Goal: Obtain resource: Download file/media

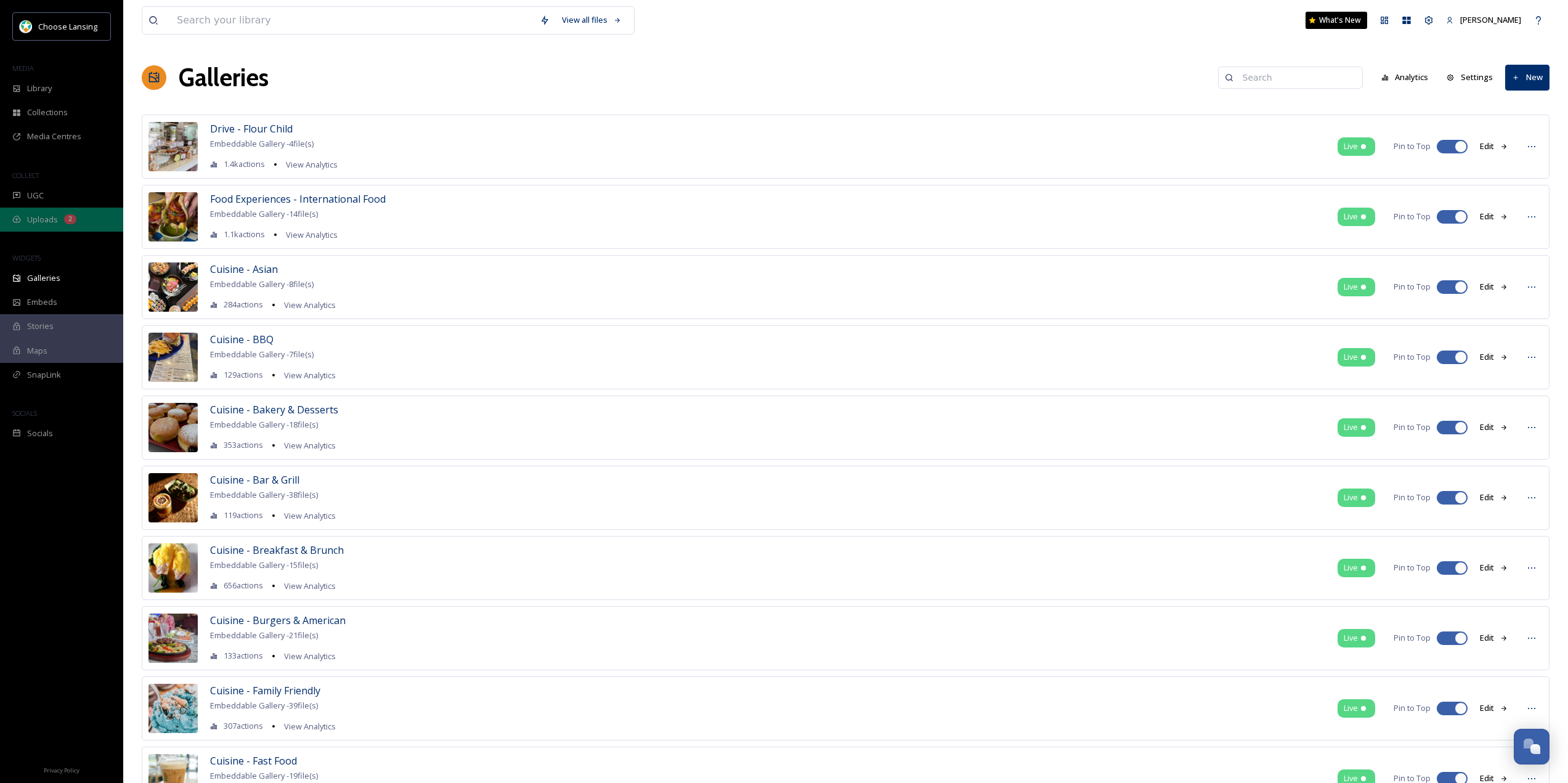
click at [62, 211] on div "Uploads 2" at bounding box center [62, 220] width 123 height 24
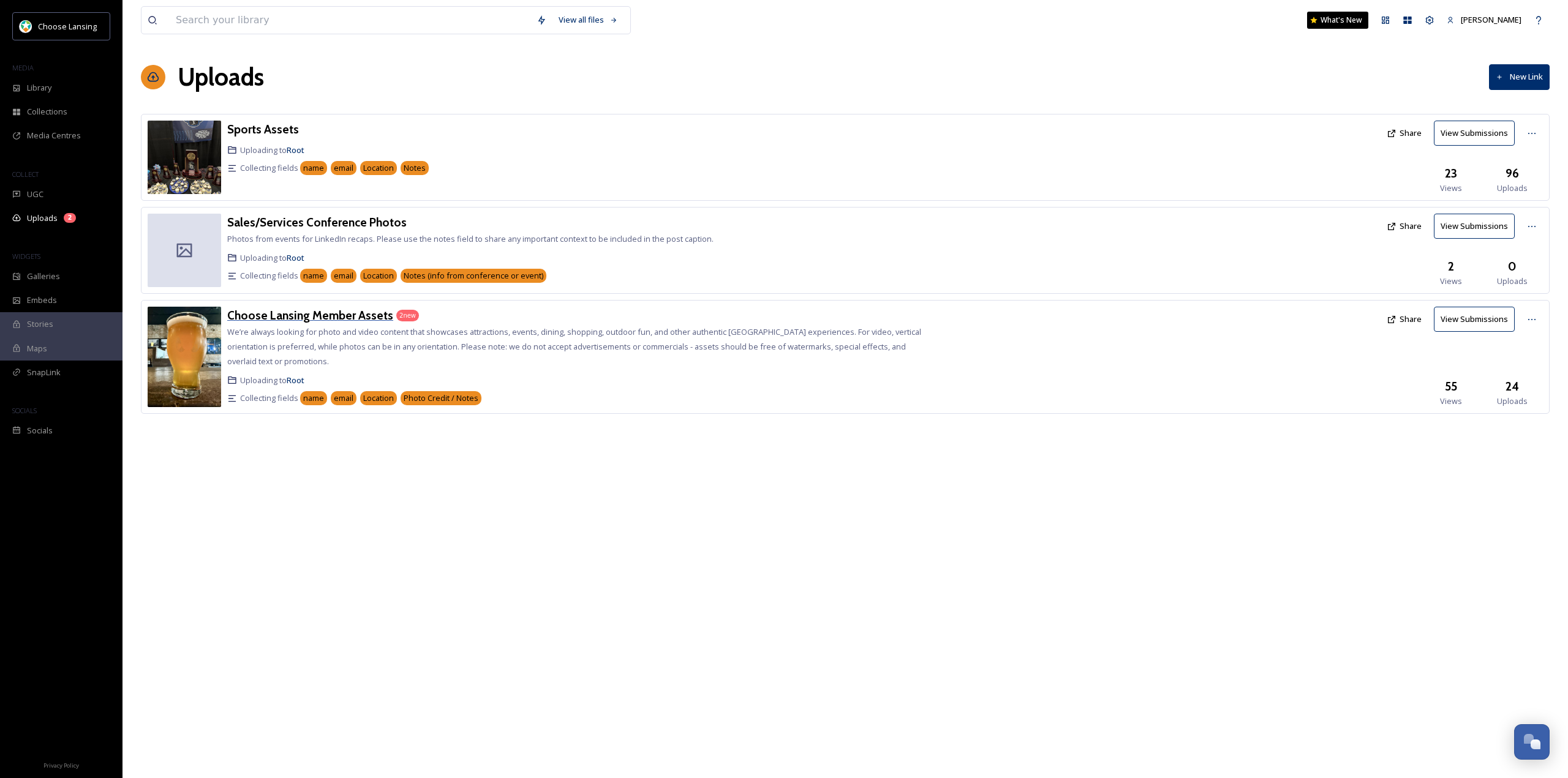
click at [329, 309] on h3 "Choose Lansing Member Assets" at bounding box center [310, 315] width 166 height 14
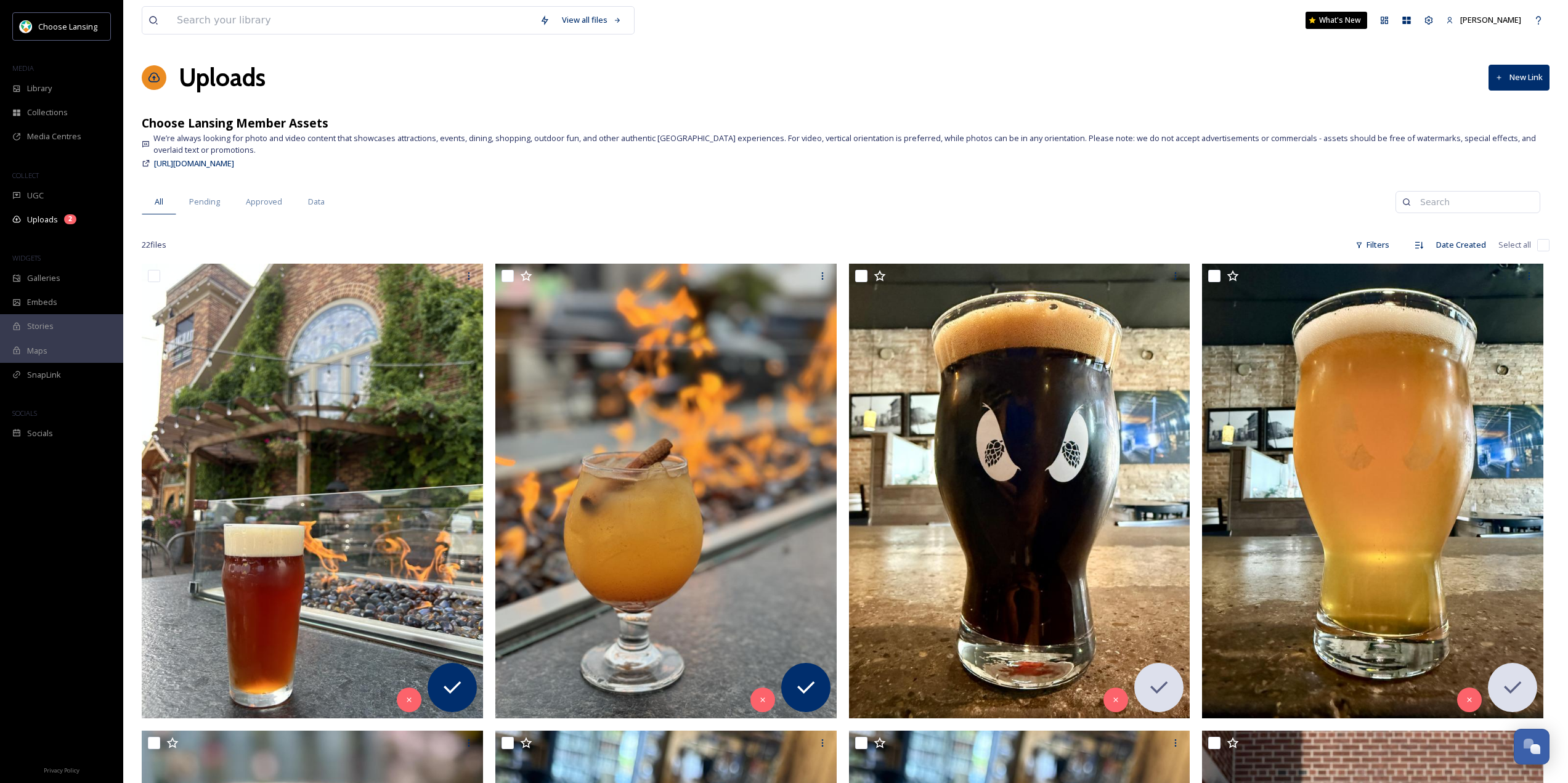
scroll to position [123, 0]
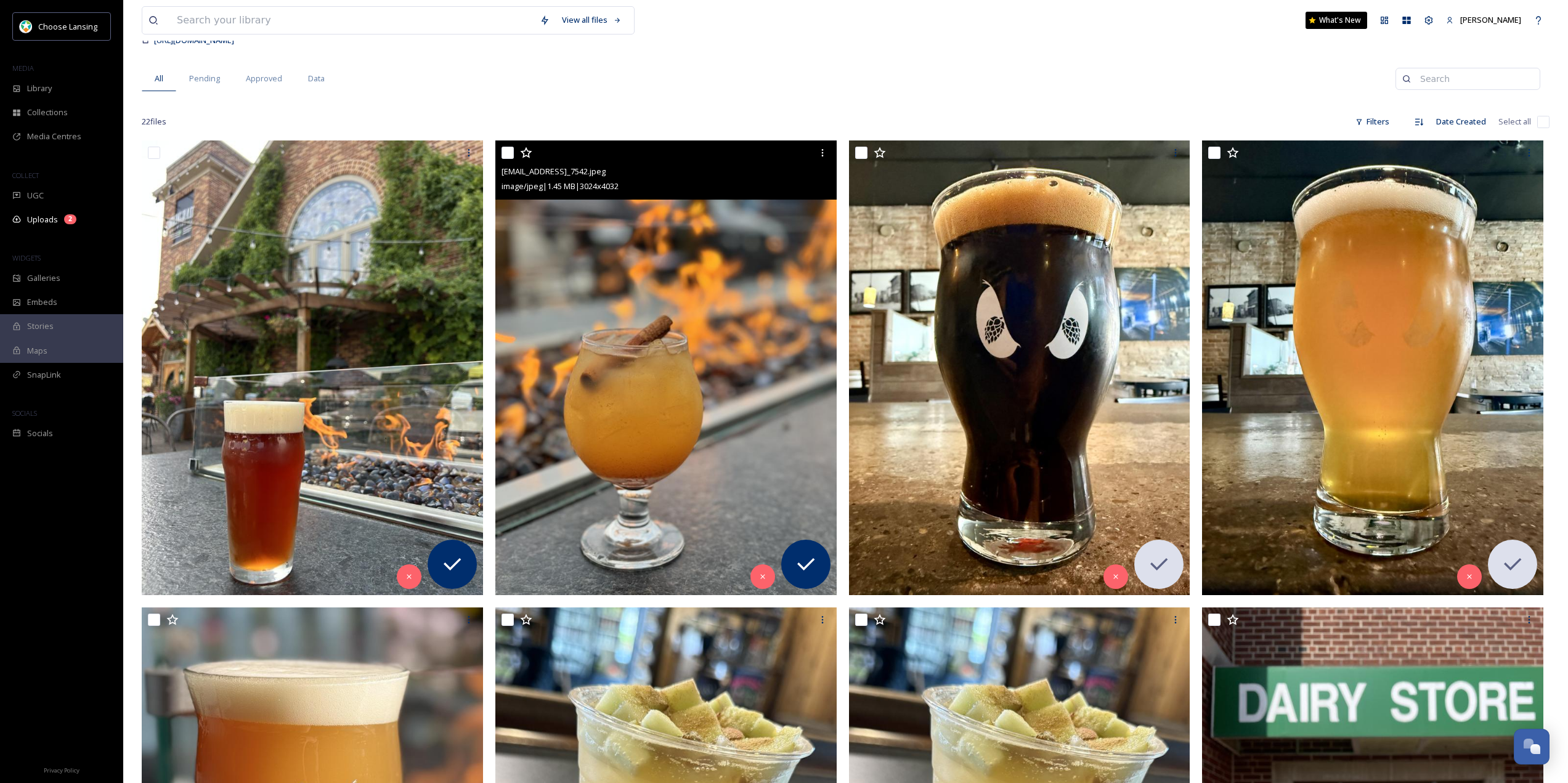
click at [720, 359] on img at bounding box center [666, 367] width 341 height 454
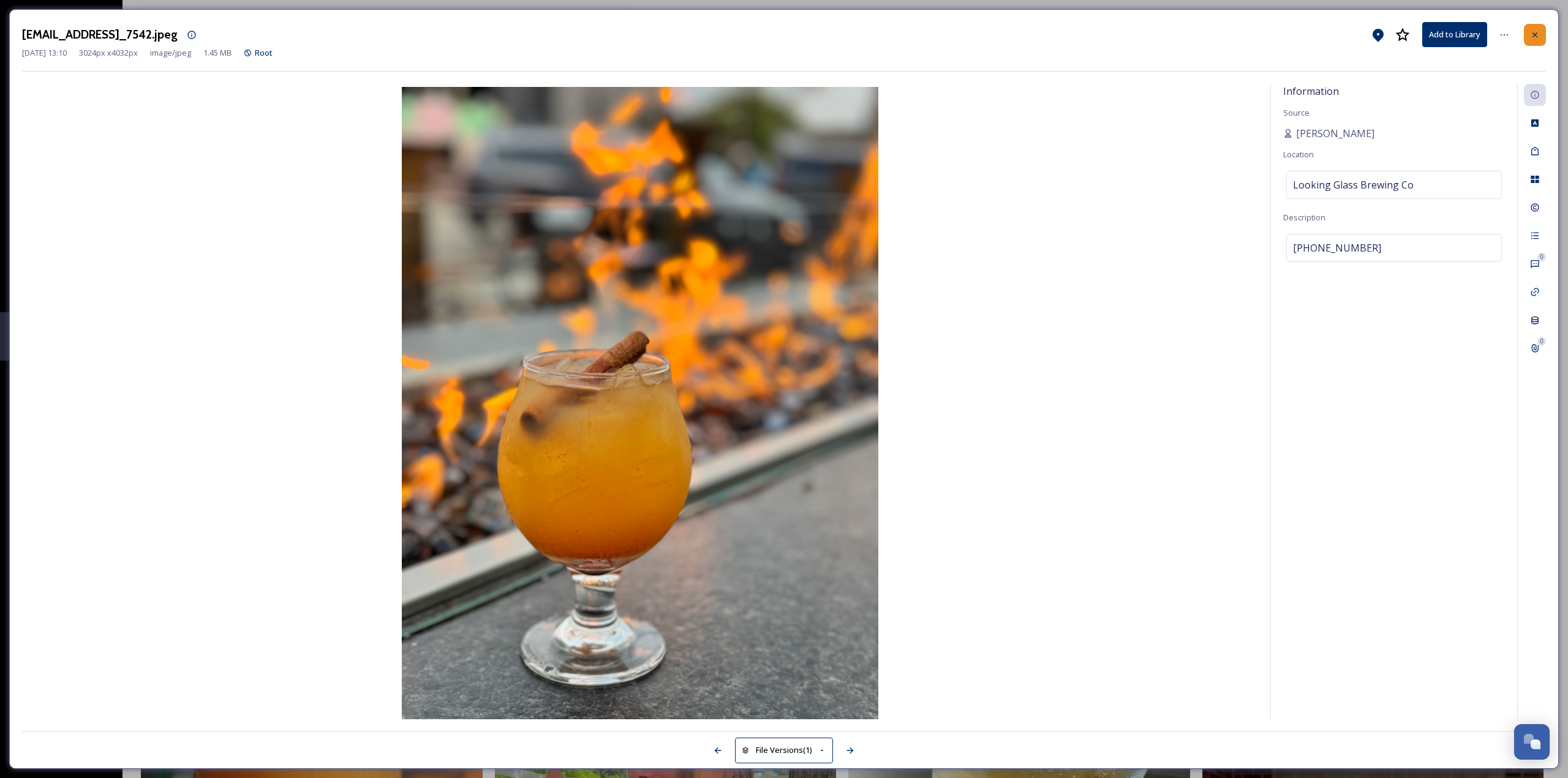
click at [1537, 26] on div at bounding box center [1535, 35] width 22 height 22
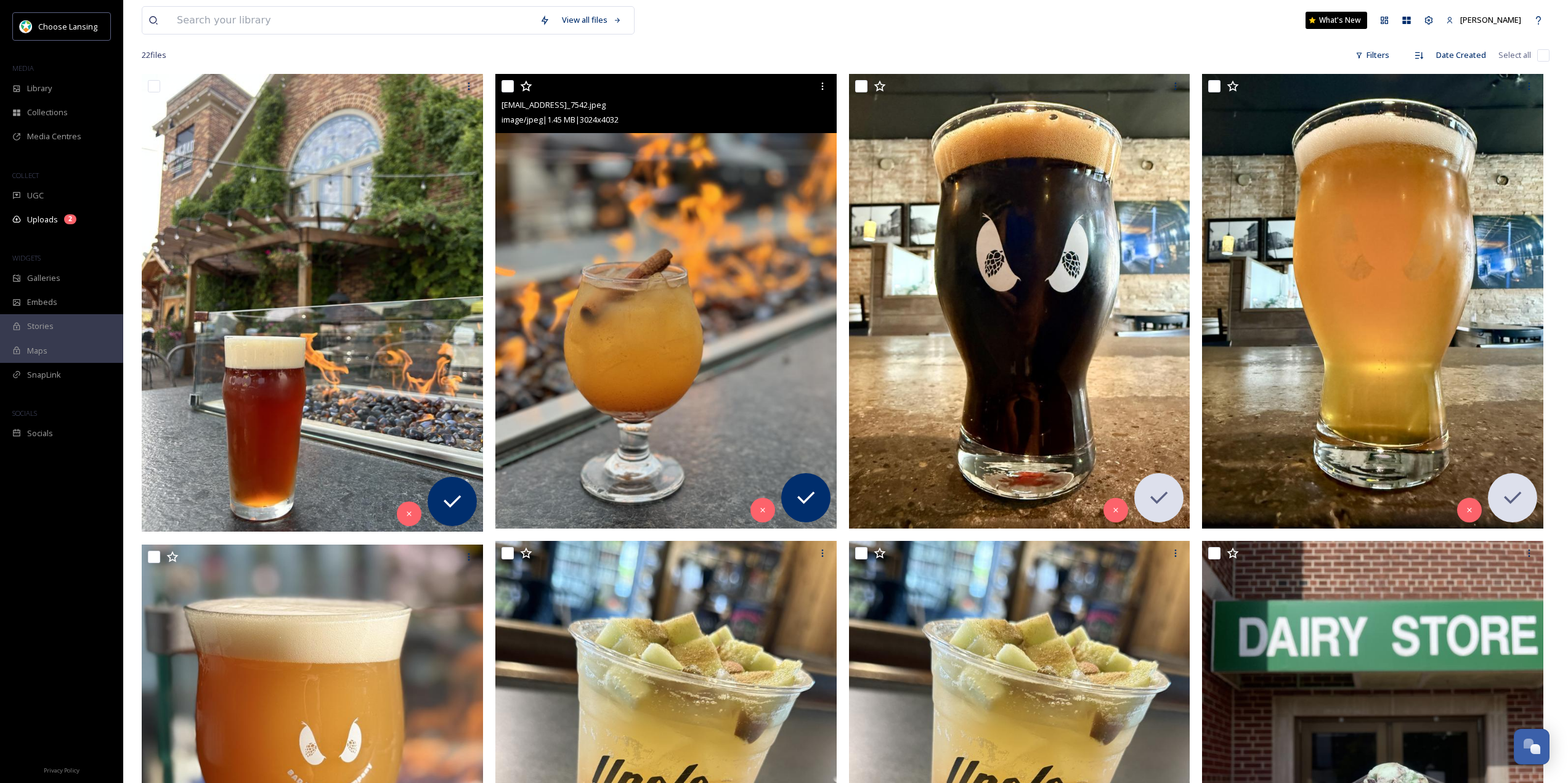
scroll to position [123, 0]
